Goal: Navigation & Orientation: Find specific page/section

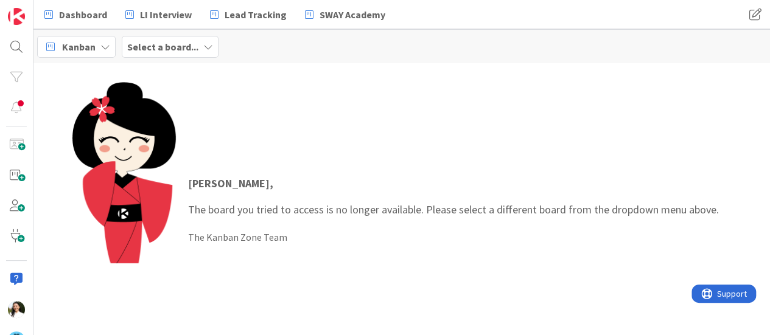
click at [181, 54] on div "Select a board..." at bounding box center [170, 47] width 97 height 22
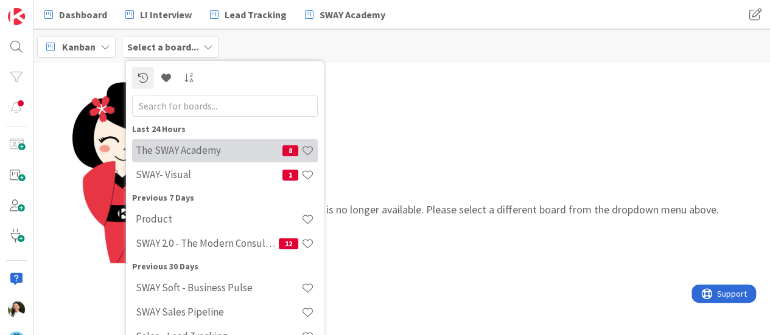
click at [198, 139] on div "The SWAY Academy 8" at bounding box center [225, 150] width 186 height 23
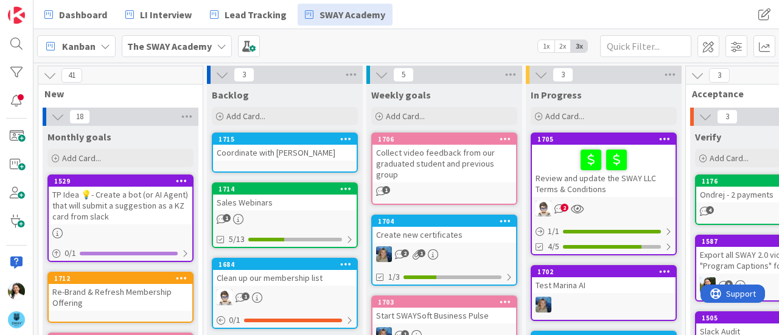
scroll to position [17, 0]
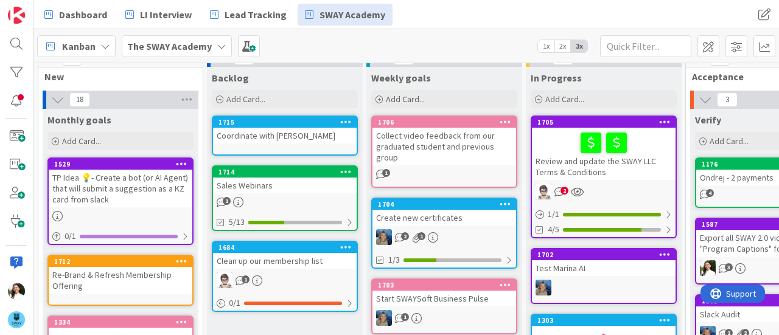
click at [302, 188] on div "Sales Webinars" at bounding box center [285, 186] width 144 height 16
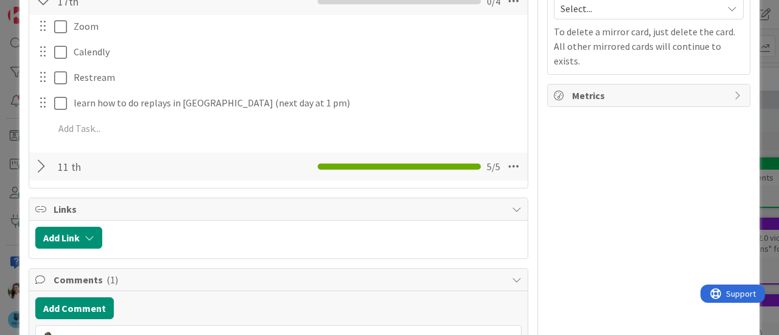
scroll to position [418, 0]
click at [0, 150] on div "ID 1714 The SWAY Academy Backlog Title 14 / 128 Sales Webinars Description Asce…" at bounding box center [389, 167] width 779 height 335
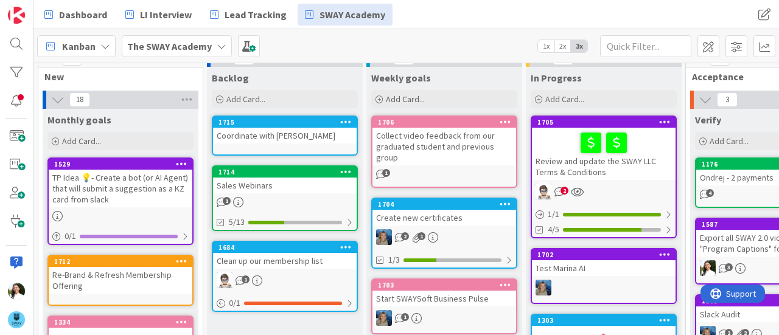
click at [186, 47] on b "The SWAY Academy" at bounding box center [169, 46] width 85 height 12
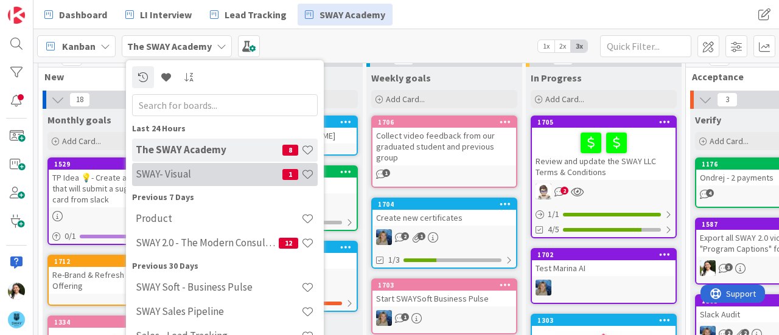
click at [187, 177] on h4 "SWAY- Visual" at bounding box center [209, 174] width 147 height 12
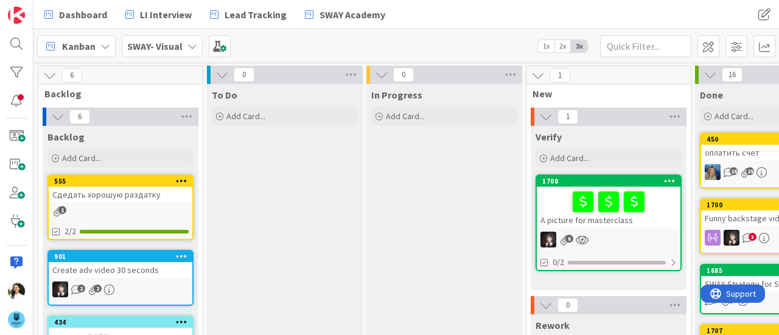
click at [556, 212] on div at bounding box center [608, 202] width 136 height 26
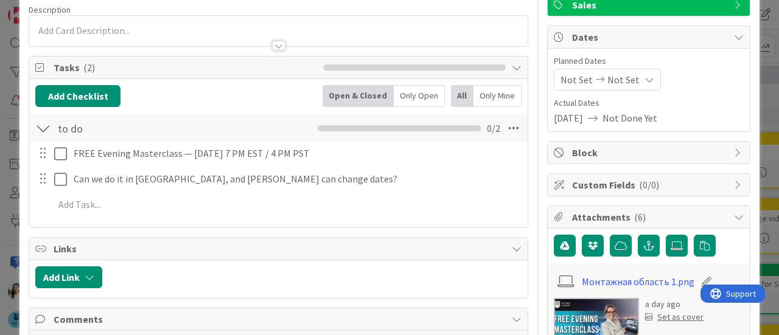
scroll to position [95, 0]
